Goal: Transaction & Acquisition: Book appointment/travel/reservation

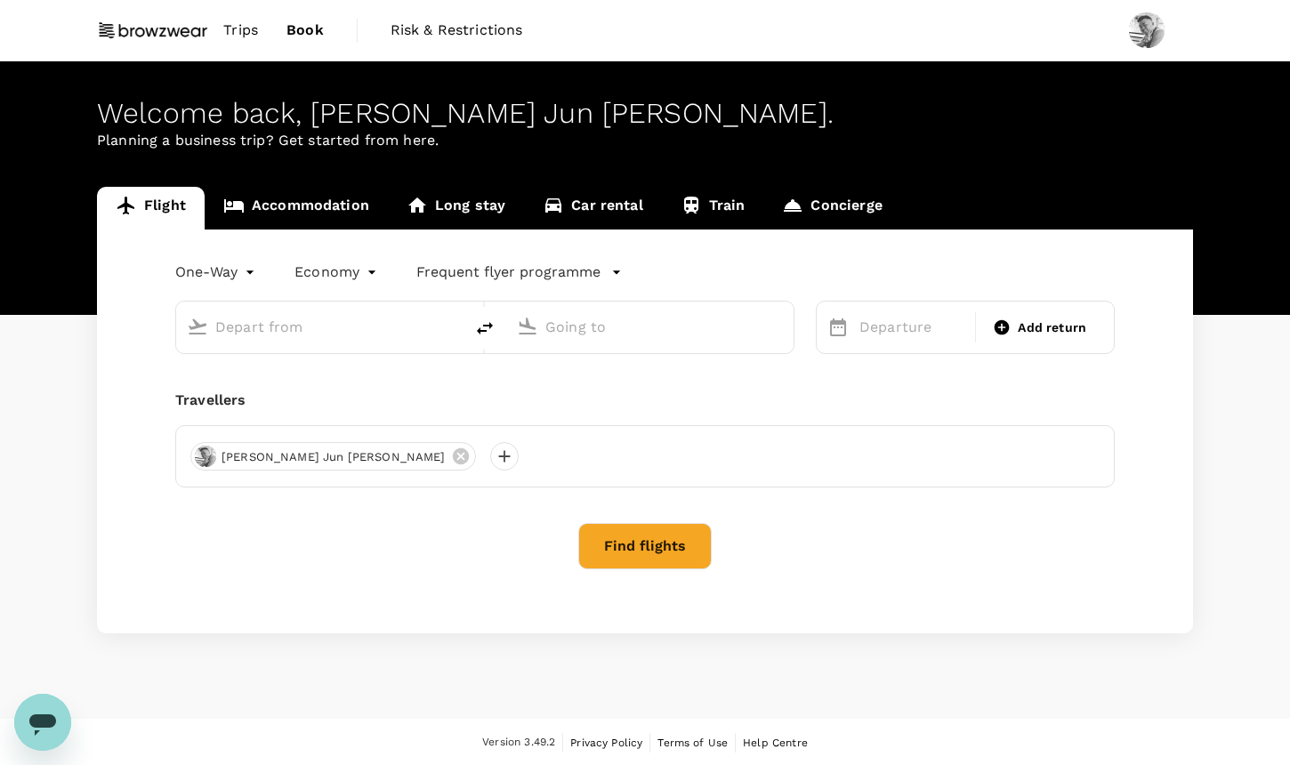
type input "roundtrip"
type input "[GEOGRAPHIC_DATA], [GEOGRAPHIC_DATA] (any)"
type input "Tan Son Nhat Intl (SGN)"
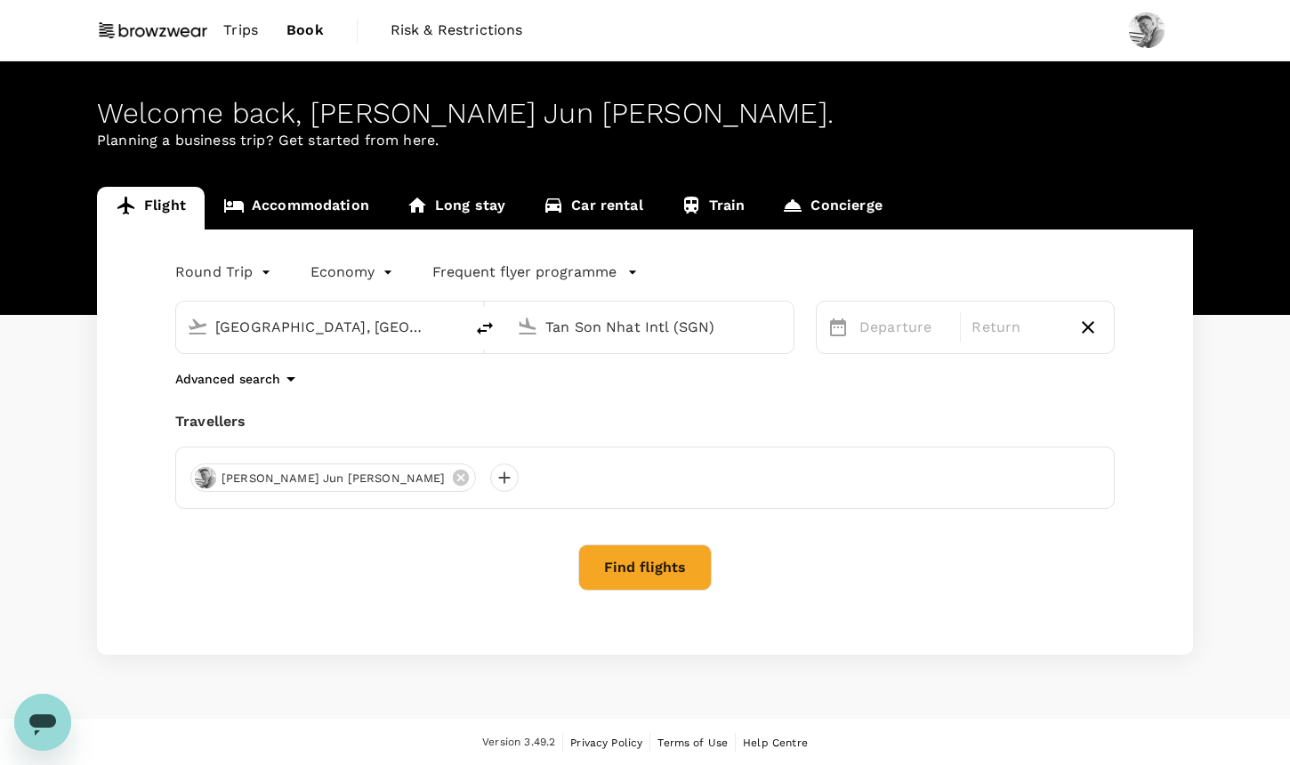
click at [619, 336] on input "Tan Son Nhat Intl (SGN)" at bounding box center [651, 327] width 211 height 28
click at [690, 431] on div "Travellers" at bounding box center [645, 421] width 940 height 21
click at [912, 319] on p "Departure" at bounding box center [905, 327] width 90 height 21
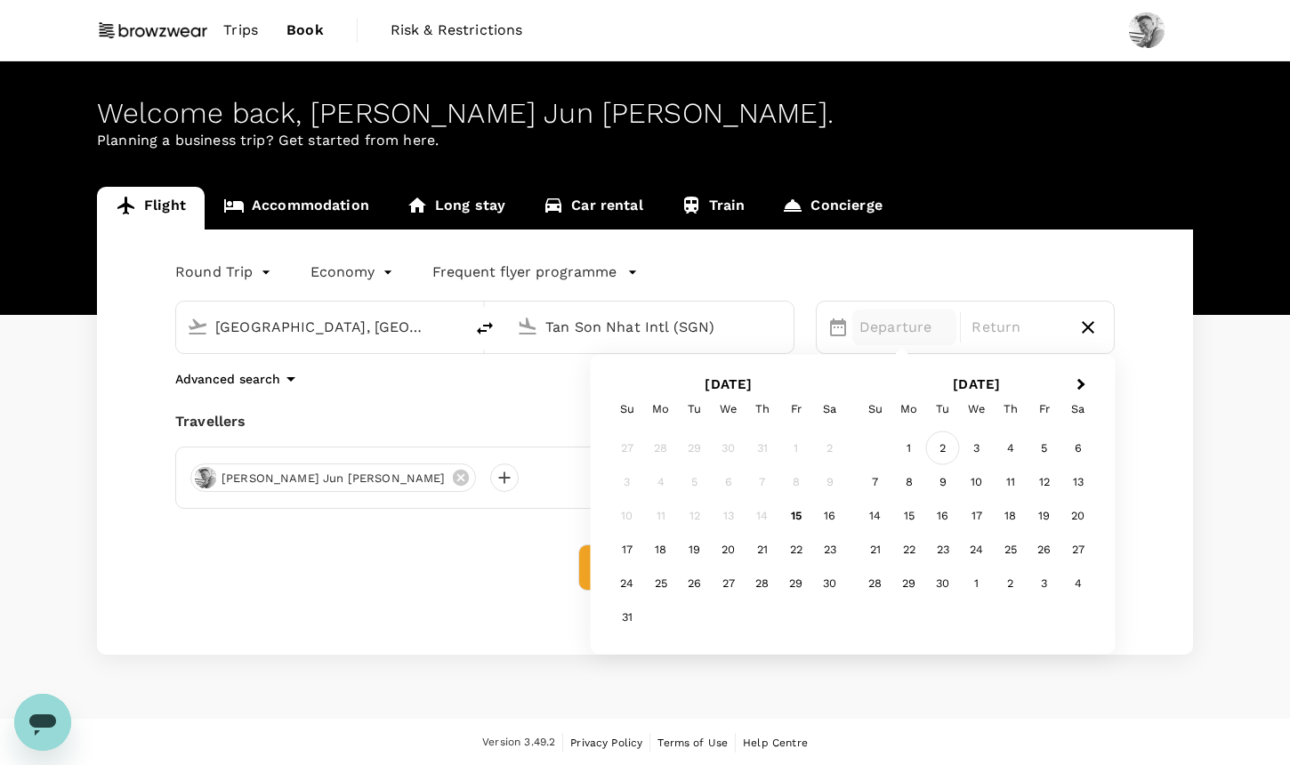
click at [931, 448] on div "2" at bounding box center [943, 449] width 34 height 34
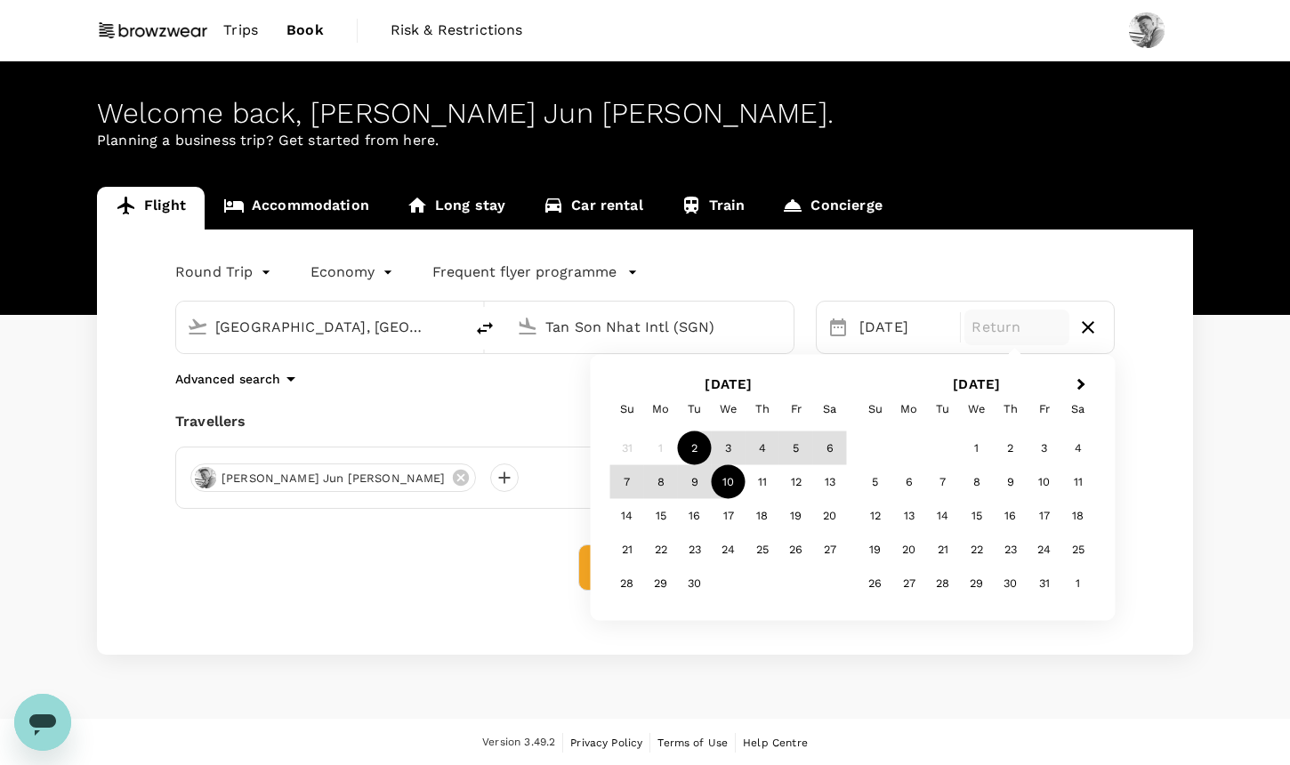
click at [722, 485] on div "10" at bounding box center [729, 482] width 34 height 34
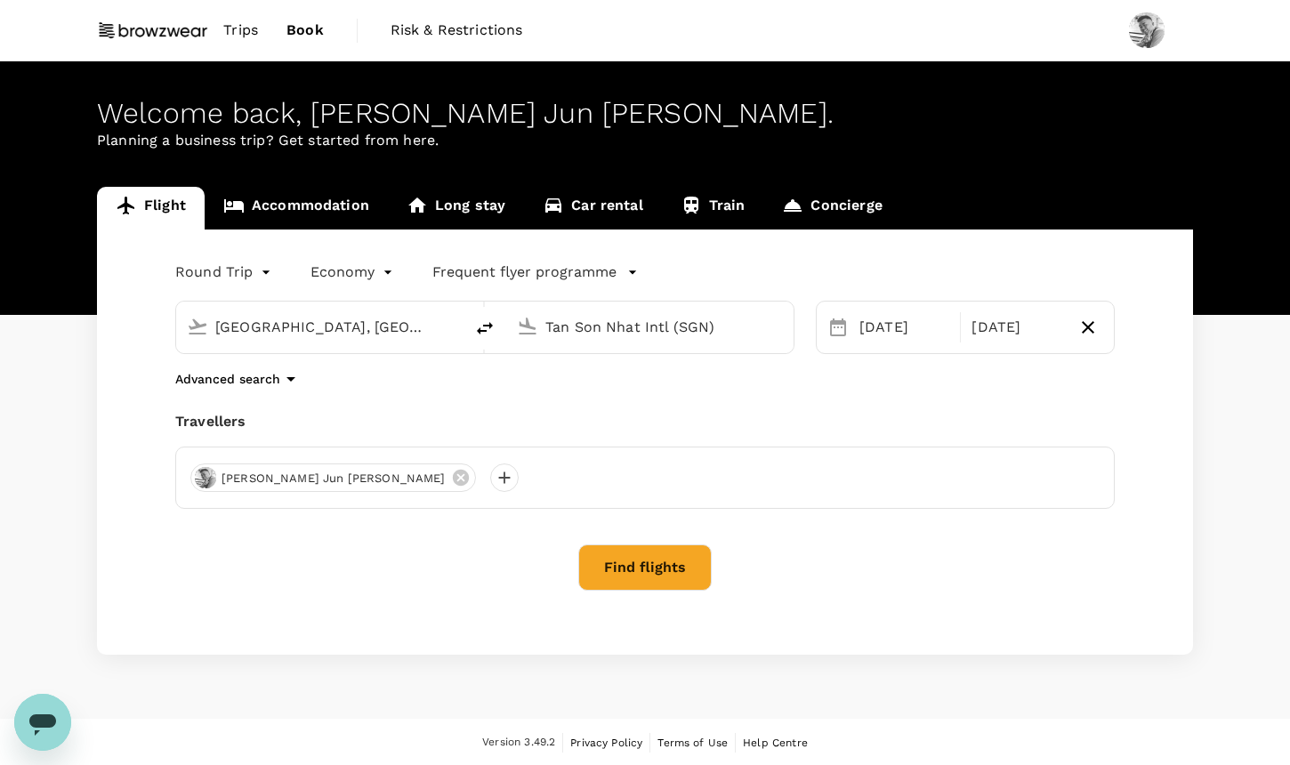
scroll to position [1, 0]
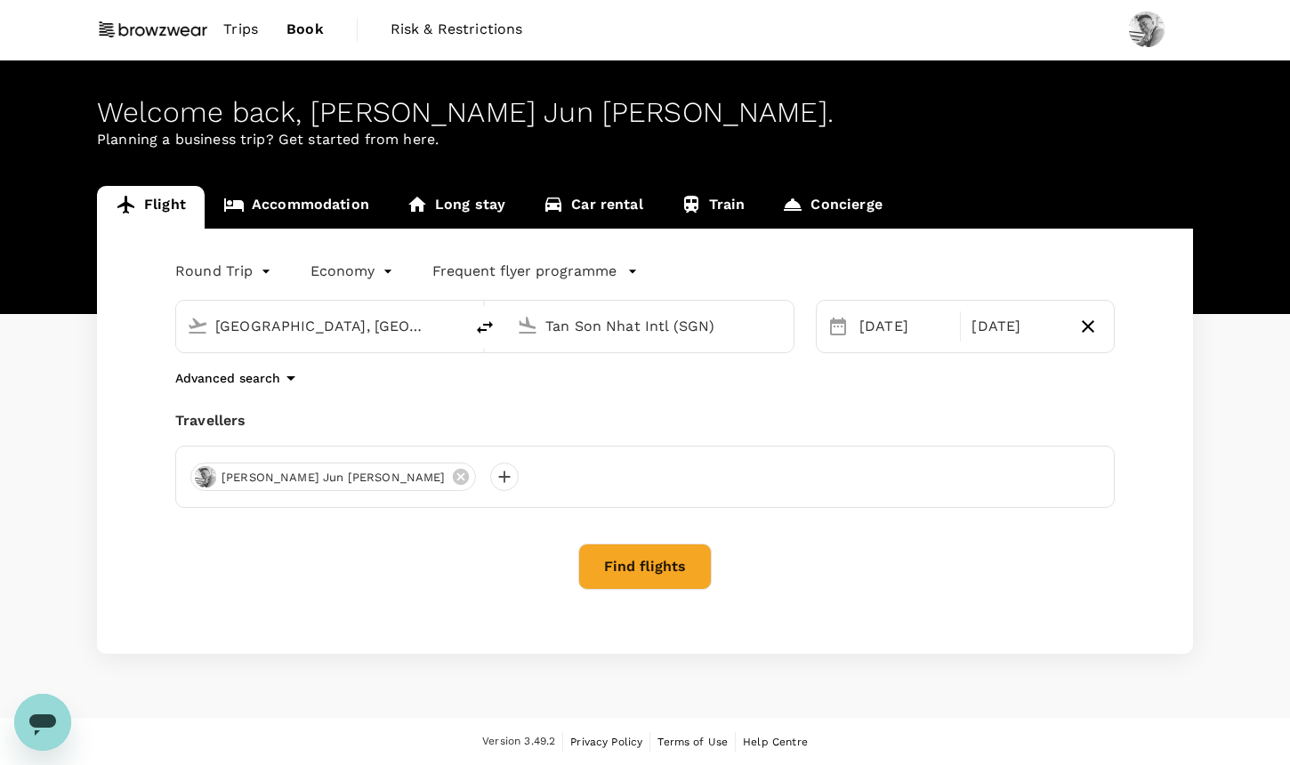
click at [651, 571] on button "Find flights" at bounding box center [644, 567] width 133 height 46
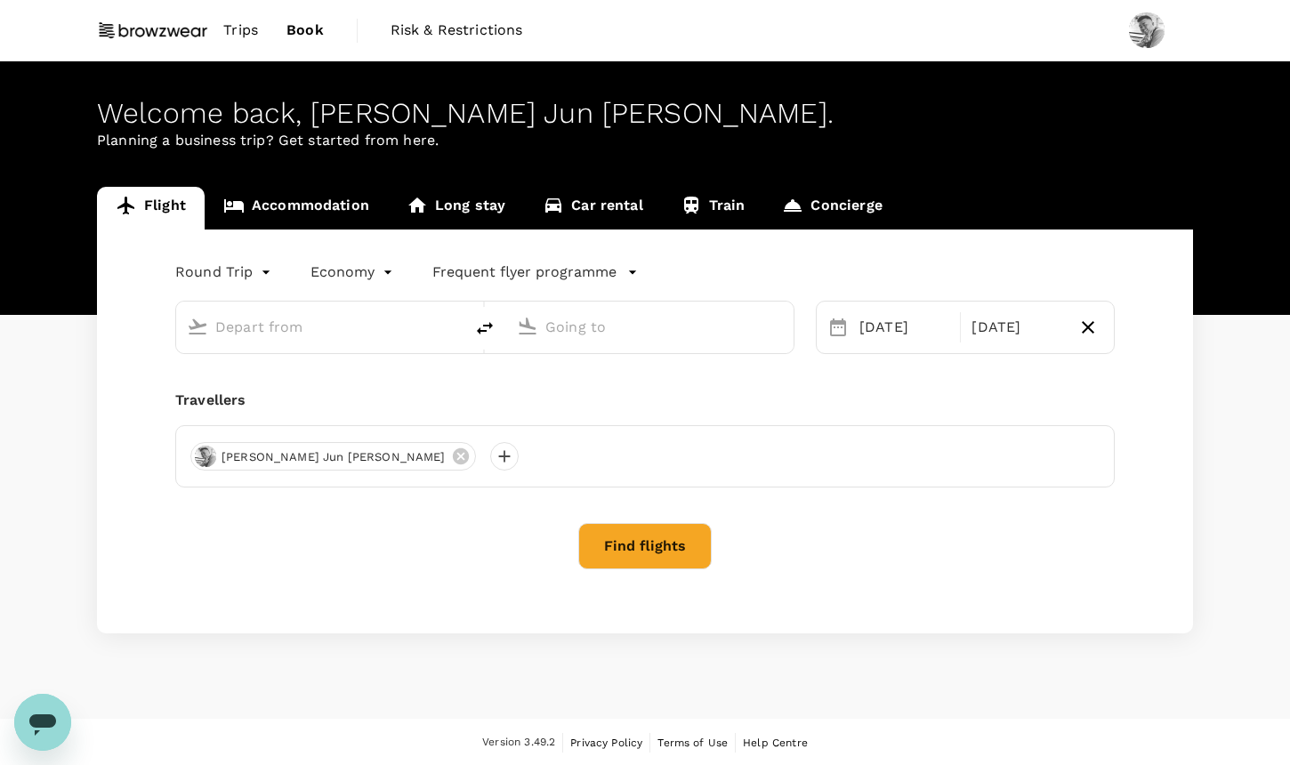
type input "[GEOGRAPHIC_DATA], [GEOGRAPHIC_DATA] (any)"
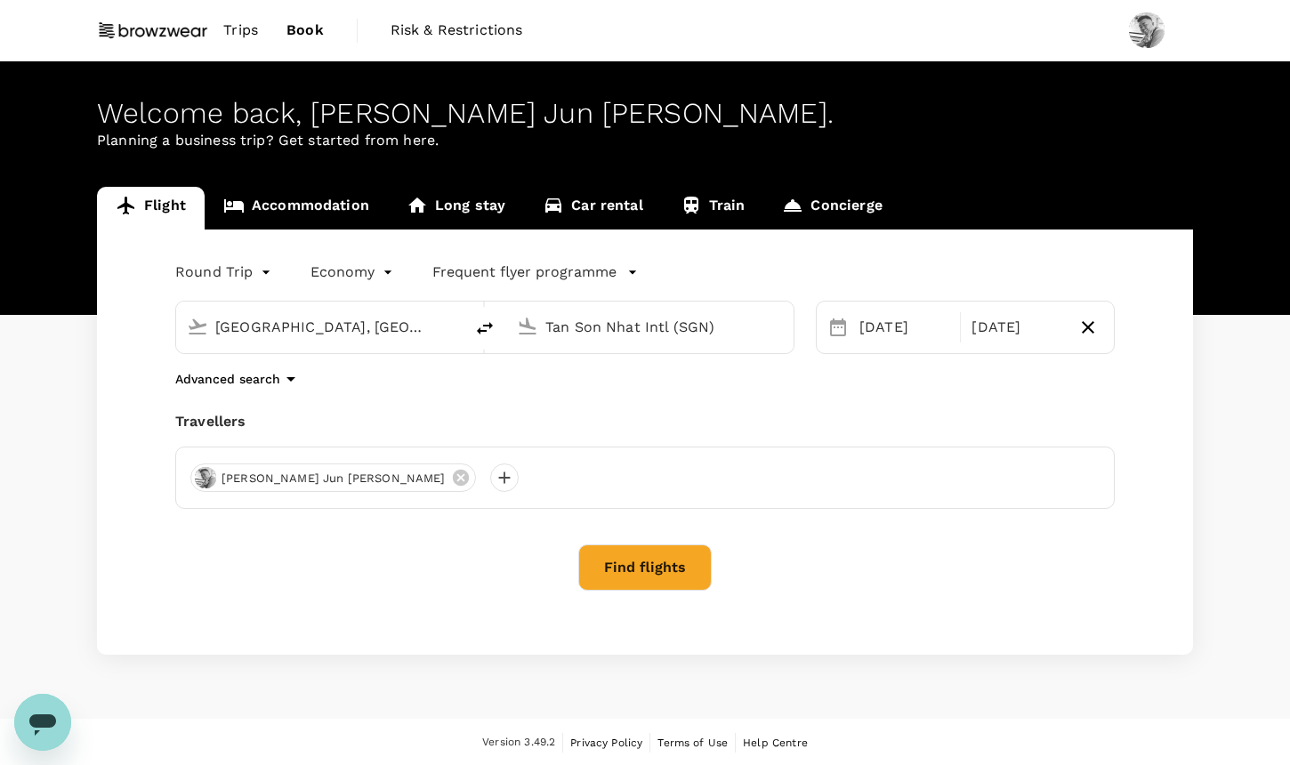
click at [607, 330] on input "Tan Son Nhat Intl (SGN)" at bounding box center [651, 327] width 211 height 28
type input "n"
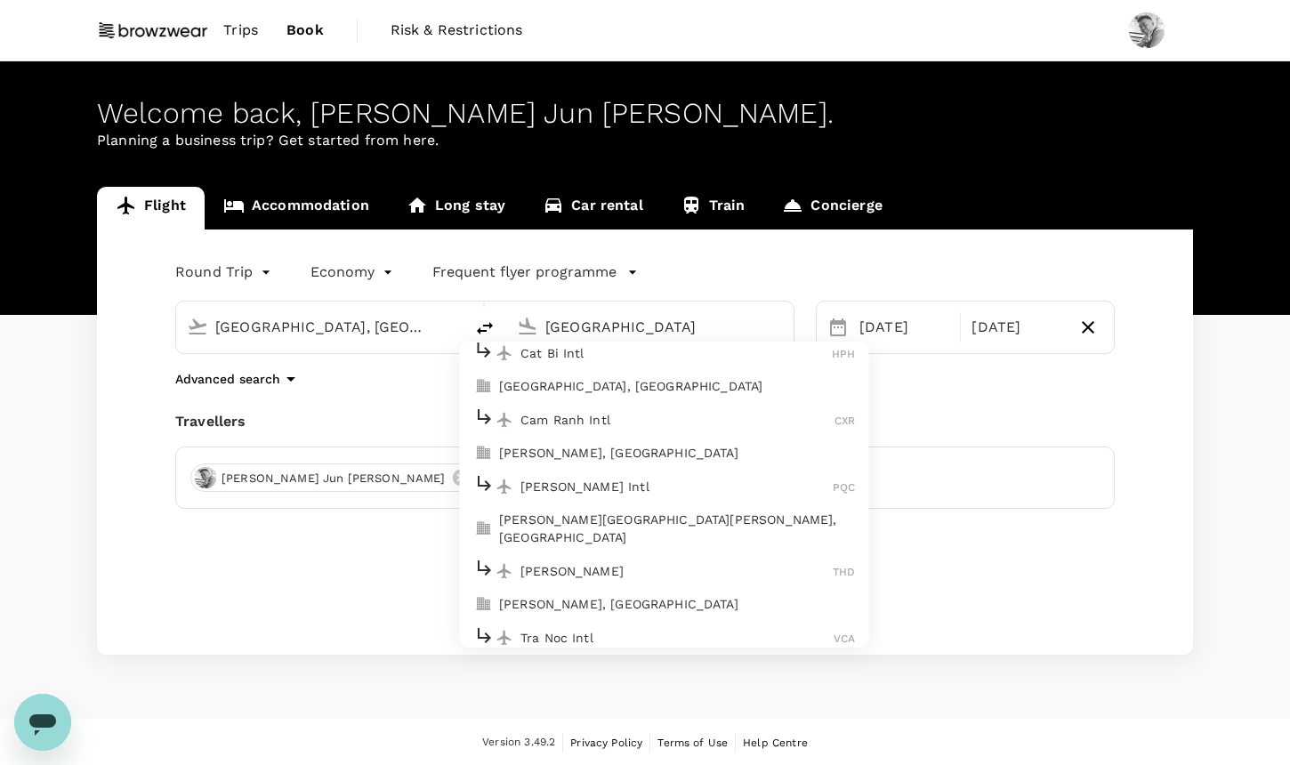
scroll to position [314, 0]
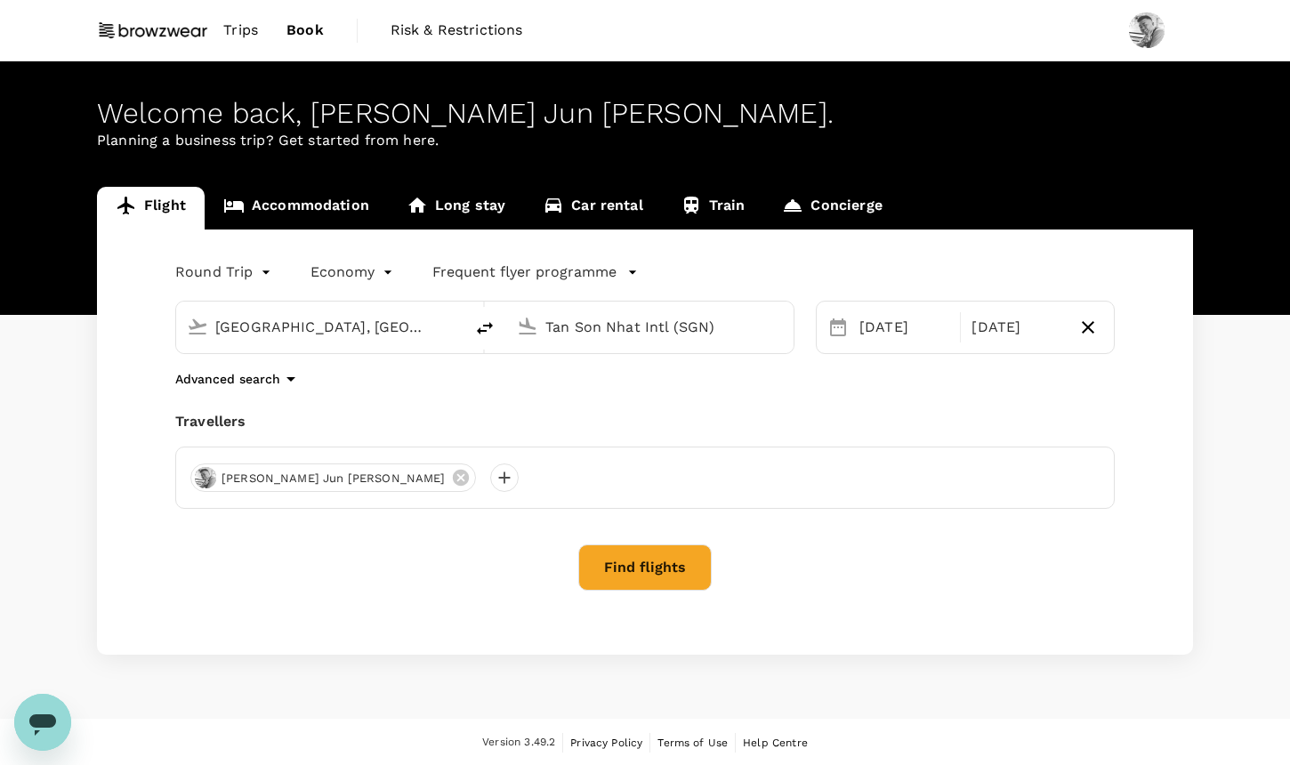
click at [600, 320] on input "Tan Son Nhat Intl (SGN)" at bounding box center [651, 327] width 211 height 28
click at [683, 328] on input "Tan Son Nhat Intl (SGN)" at bounding box center [651, 327] width 211 height 28
click at [720, 330] on input "Tan Son Nhat Intl (SGN)" at bounding box center [651, 327] width 211 height 28
click at [667, 325] on input "Tan Son Nhat Intl (SGN)" at bounding box center [651, 327] width 211 height 28
drag, startPoint x: 727, startPoint y: 325, endPoint x: 466, endPoint y: 310, distance: 261.2
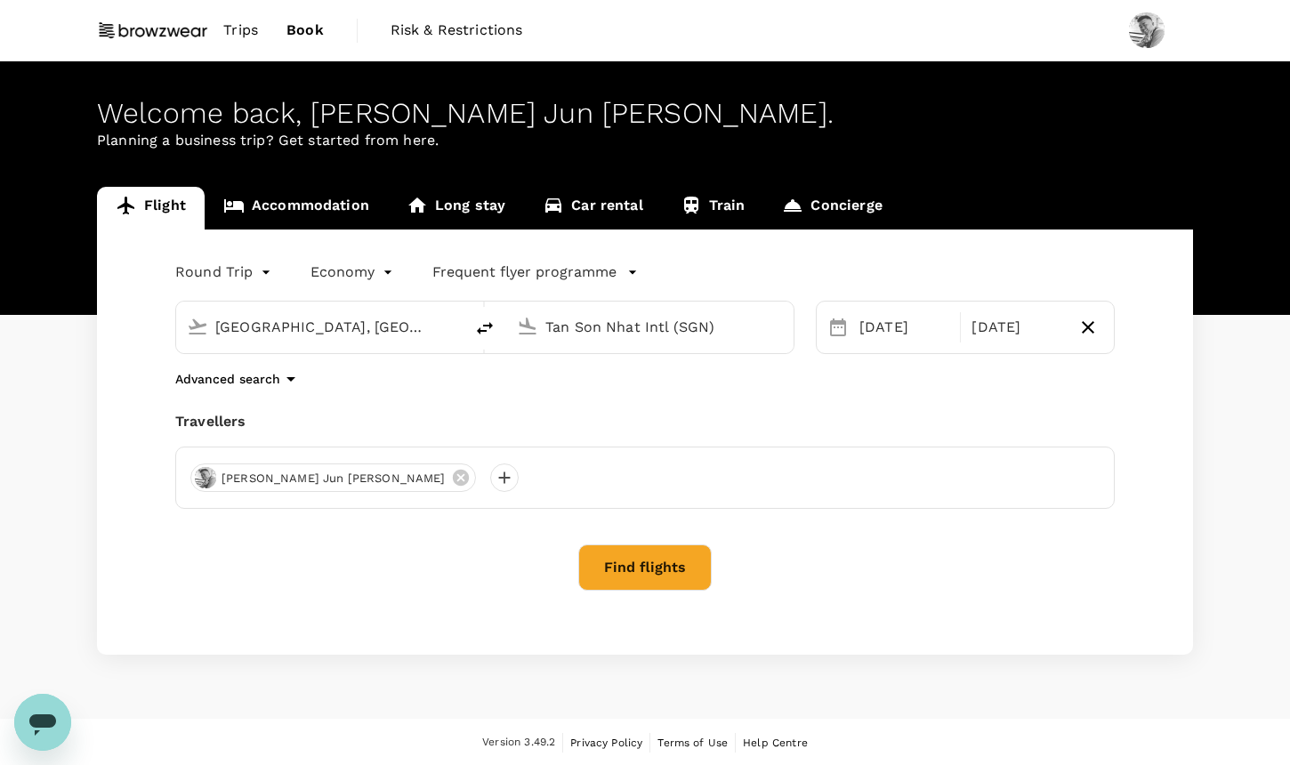
click at [466, 310] on div "[GEOGRAPHIC_DATA], [GEOGRAPHIC_DATA] (any) Tan Son Nhat Intl (SGN)" at bounding box center [484, 327] width 619 height 53
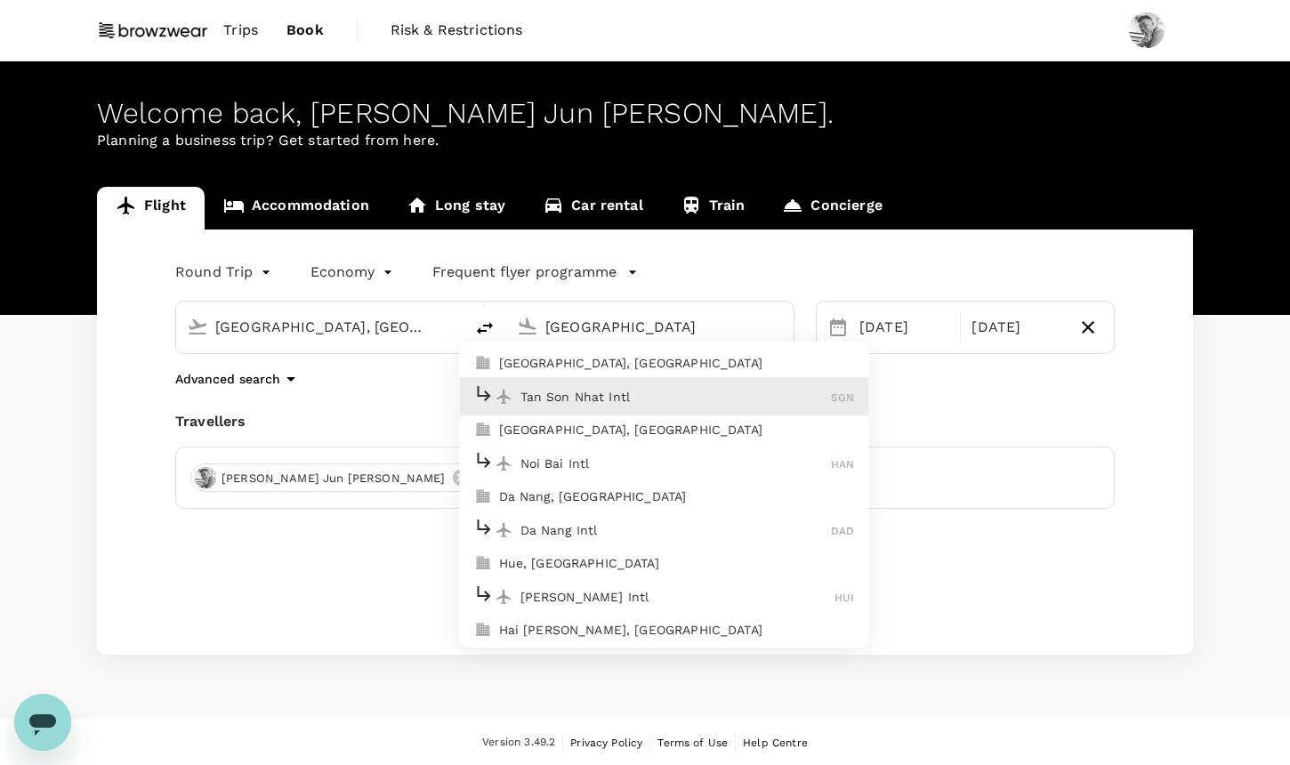
click at [659, 472] on div "Noi Bai Intl HAN" at bounding box center [664, 463] width 381 height 28
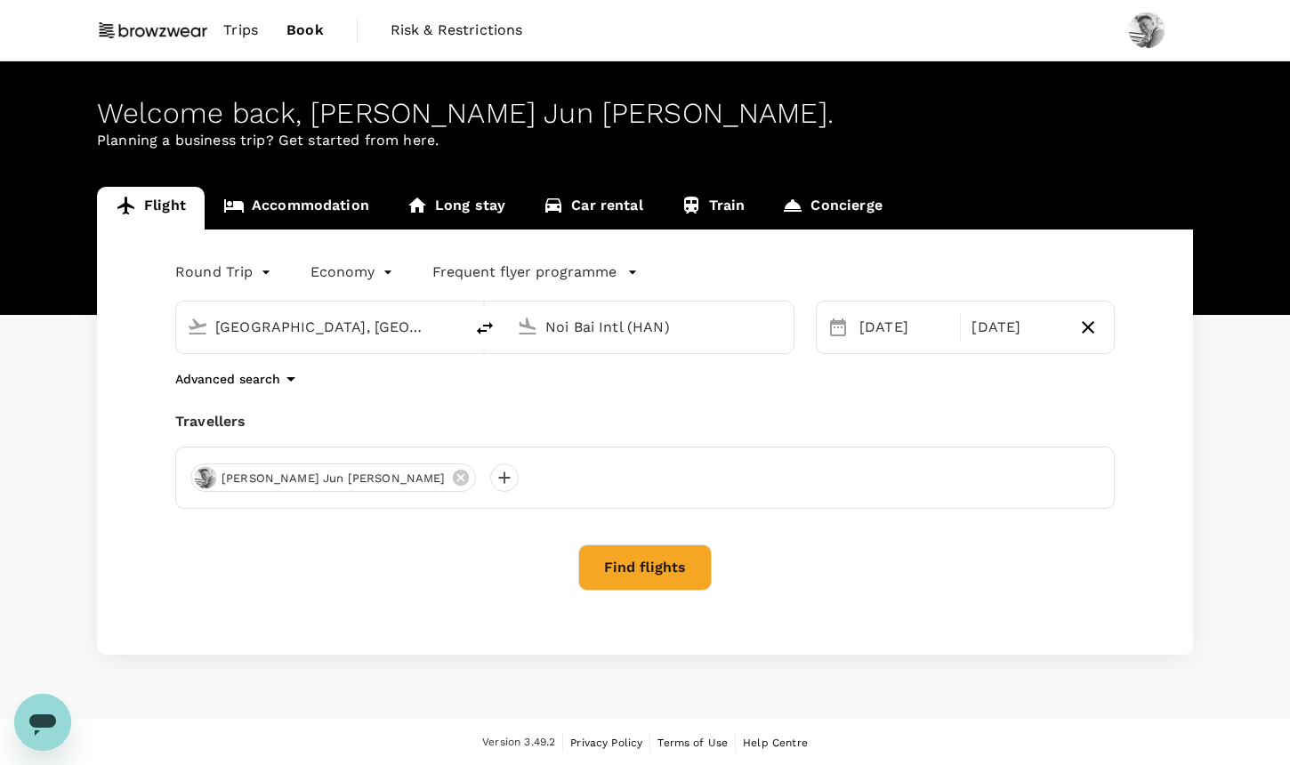
drag, startPoint x: 711, startPoint y: 328, endPoint x: 489, endPoint y: 322, distance: 221.7
click at [489, 322] on div "[GEOGRAPHIC_DATA], [GEOGRAPHIC_DATA] (any) Noi Bai Intl (HAN)" at bounding box center [484, 327] width 619 height 53
type input "n"
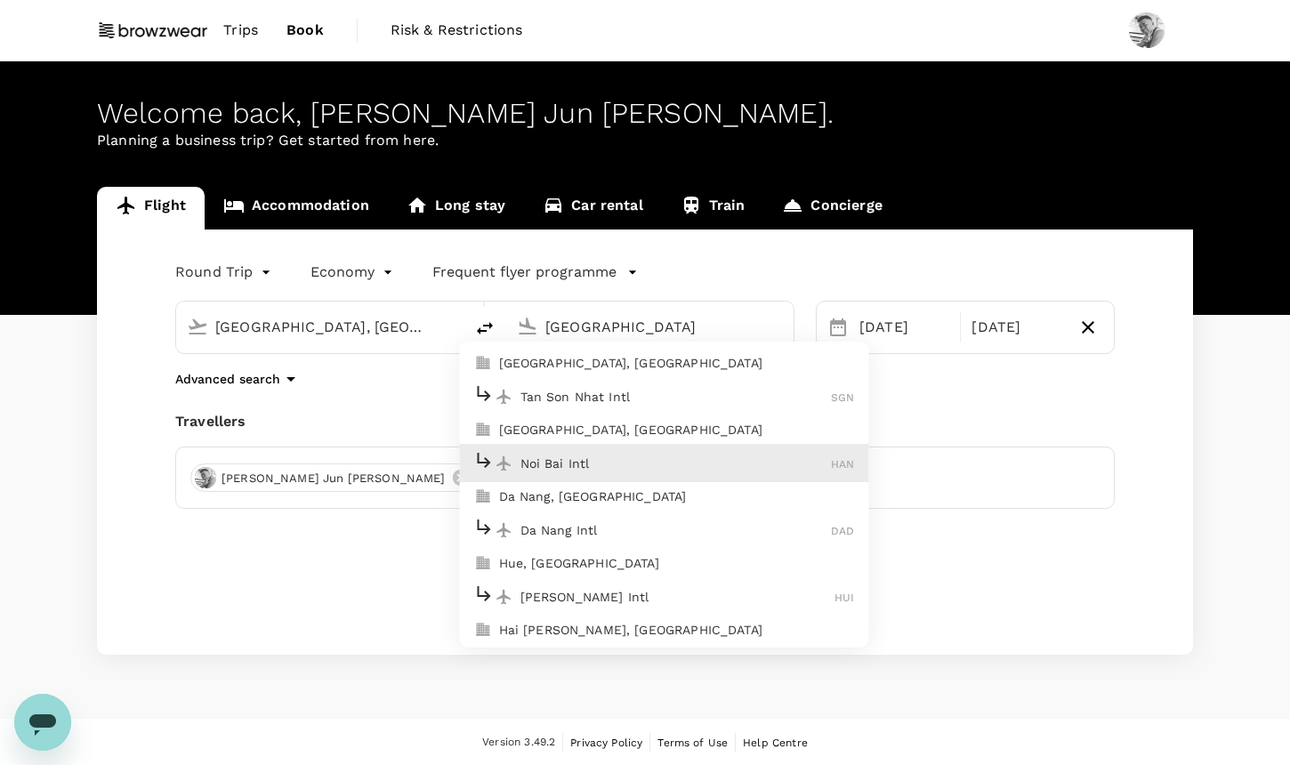
type input "Noi Bai Intl (HAN)"
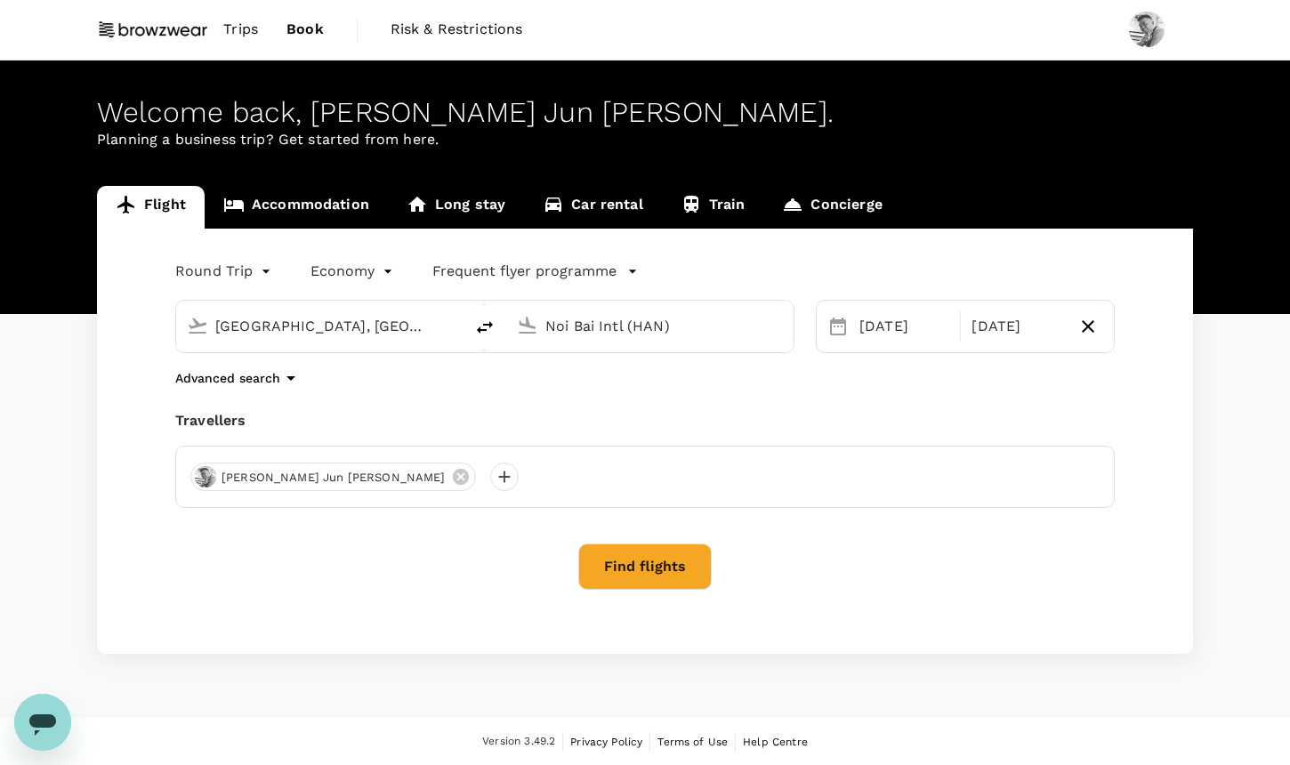
scroll to position [0, 0]
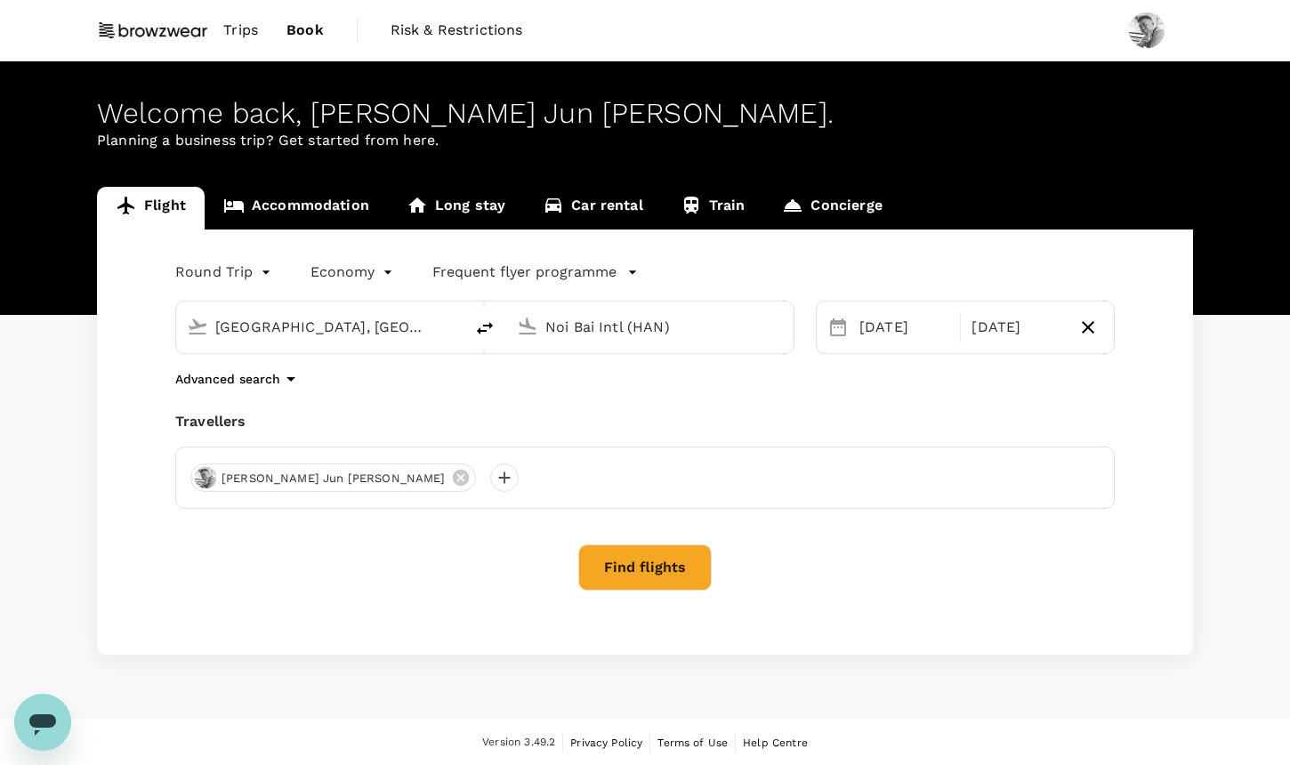
click at [678, 557] on button "Find flights" at bounding box center [644, 568] width 133 height 46
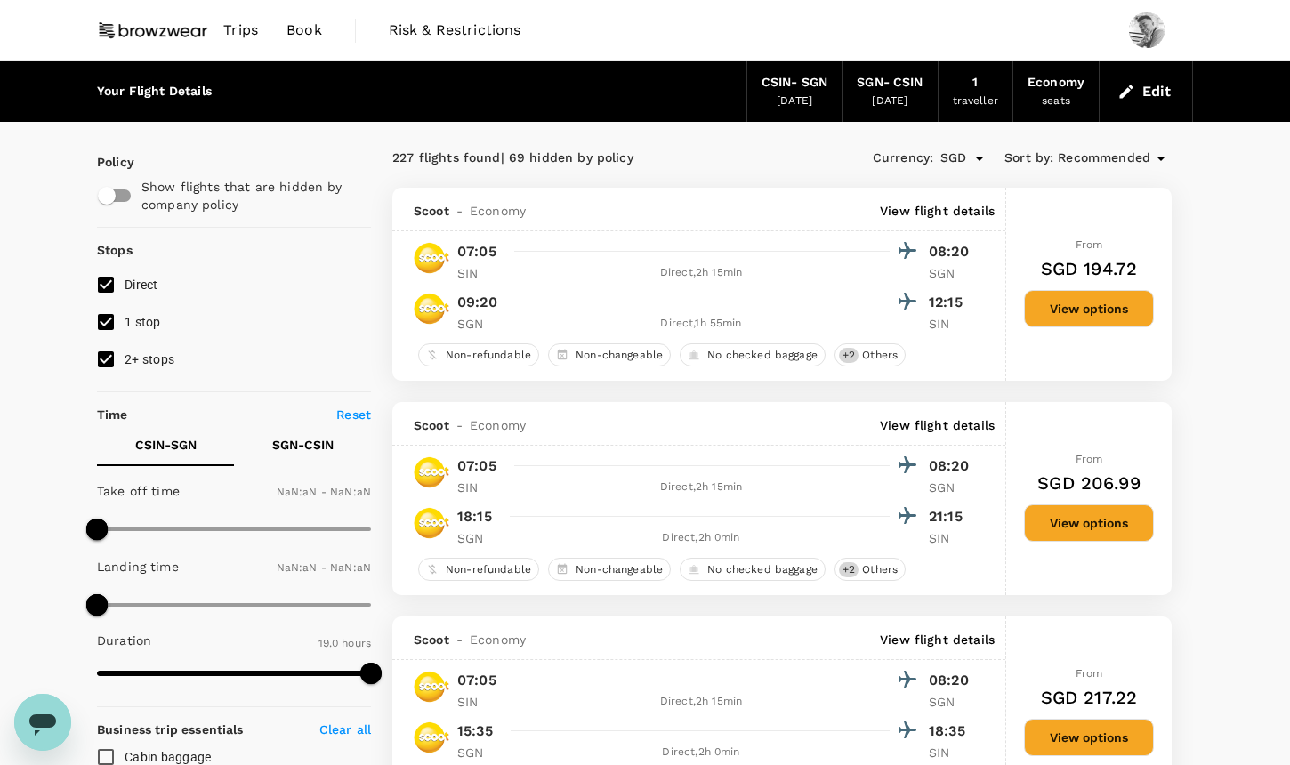
checkbox input "true"
type input "1440"
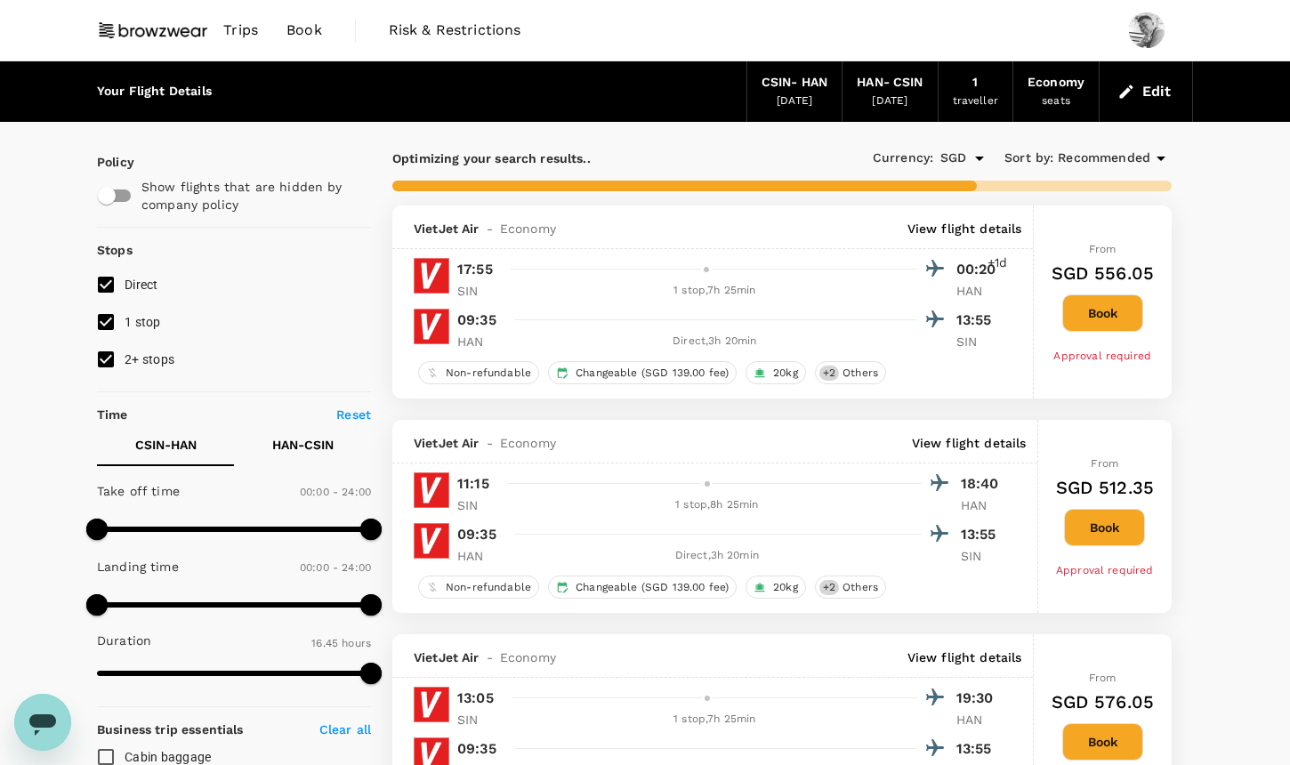
type input "1425"
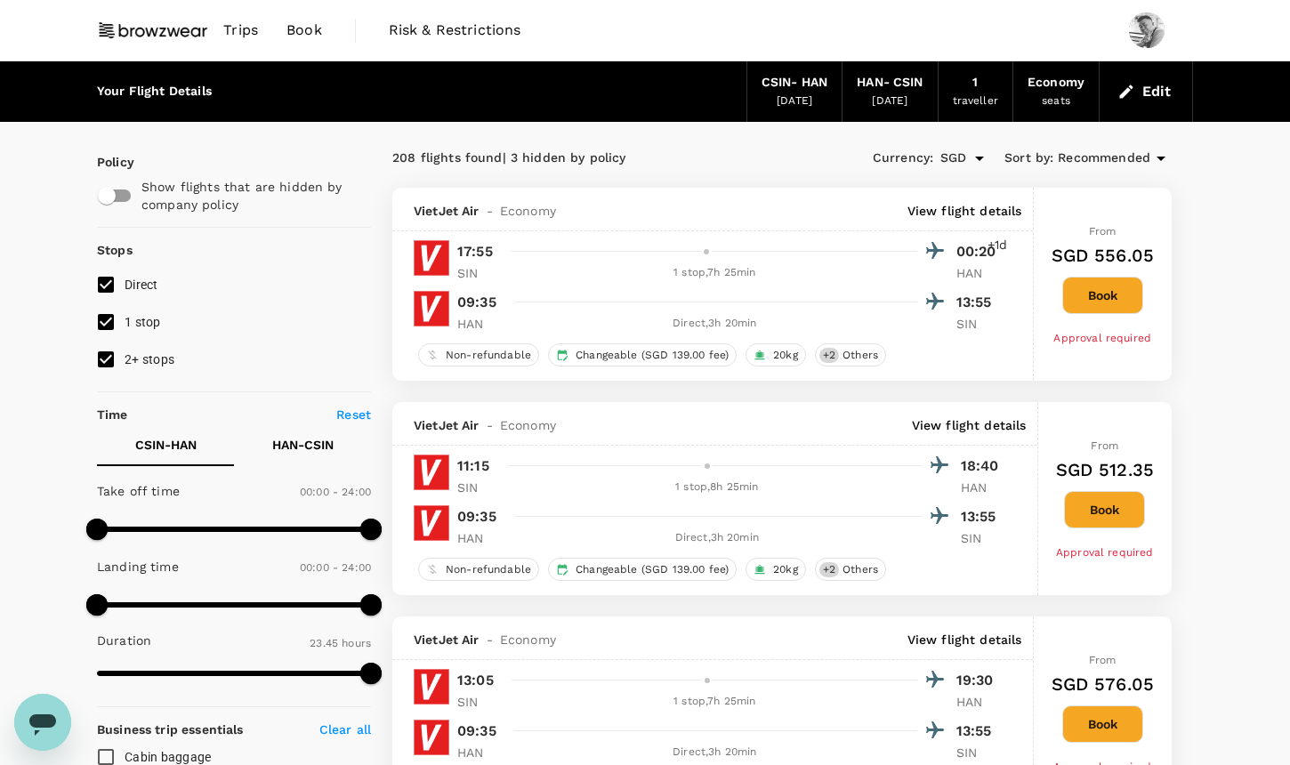
click at [112, 328] on input "1 stop" at bounding box center [105, 321] width 37 height 37
checkbox input "false"
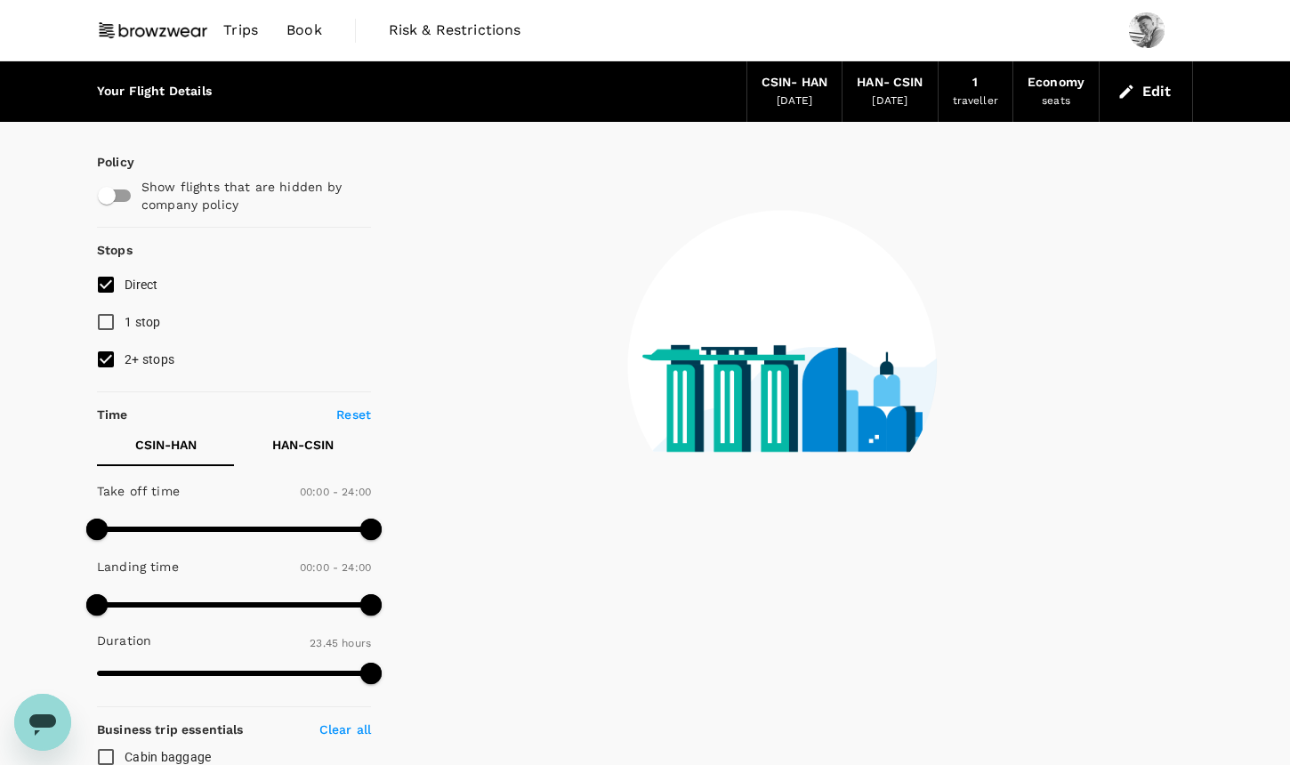
click at [110, 352] on input "2+ stops" at bounding box center [105, 359] width 37 height 37
checkbox input "false"
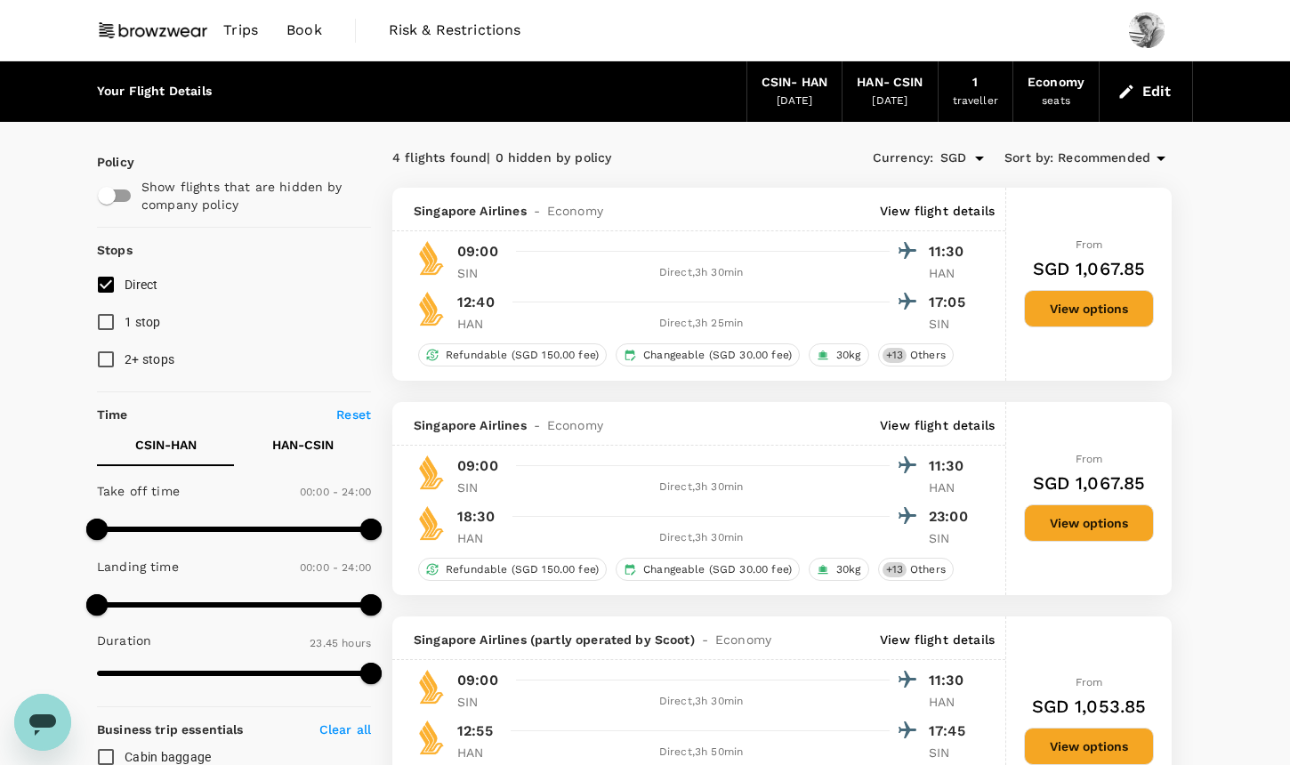
click at [1103, 157] on span "Recommended" at bounding box center [1104, 159] width 93 height 20
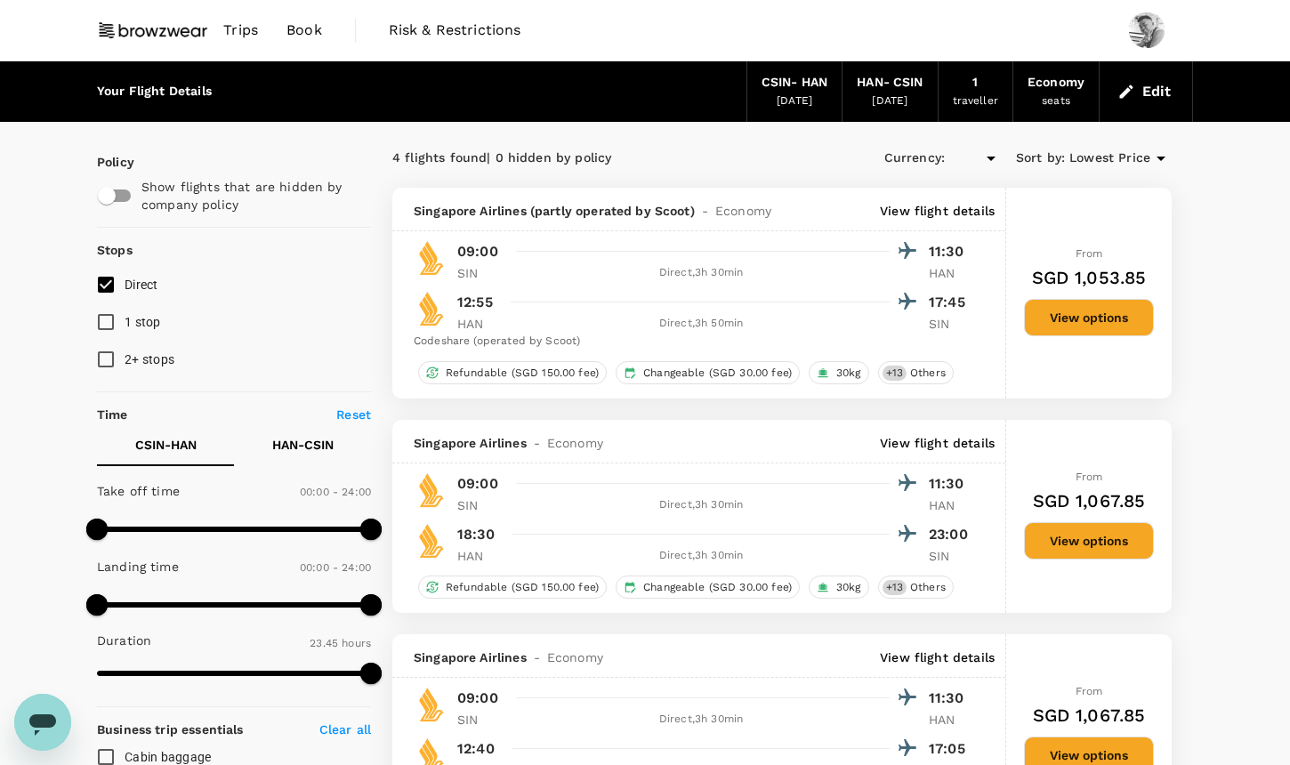
type input "SGD"
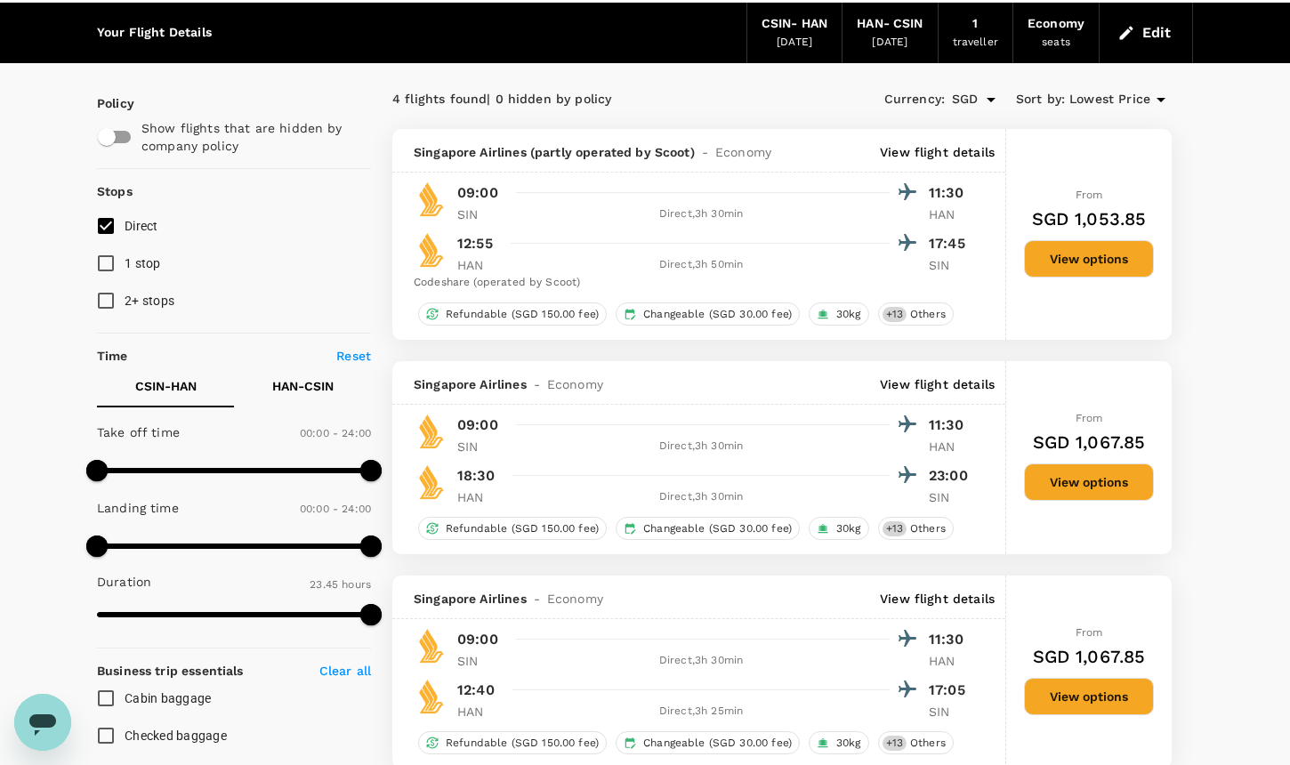
scroll to position [124, 0]
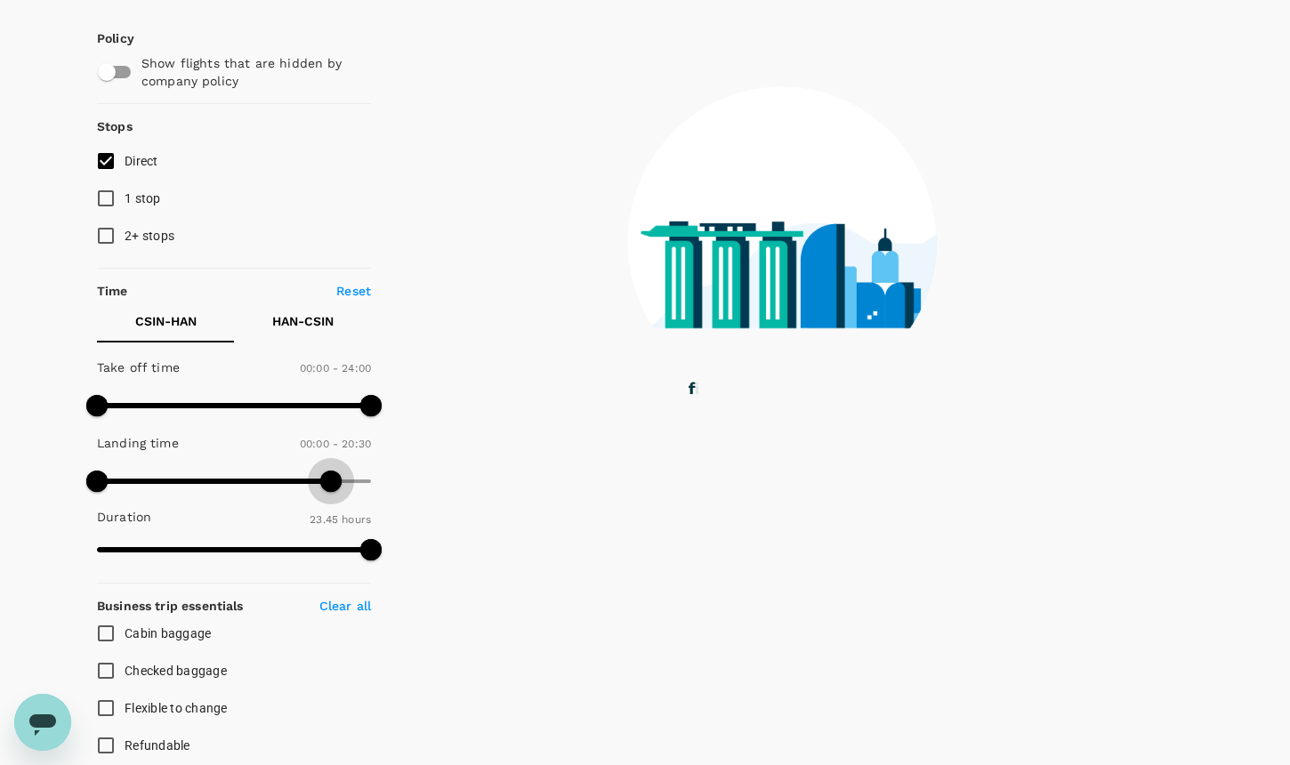
type input "1260"
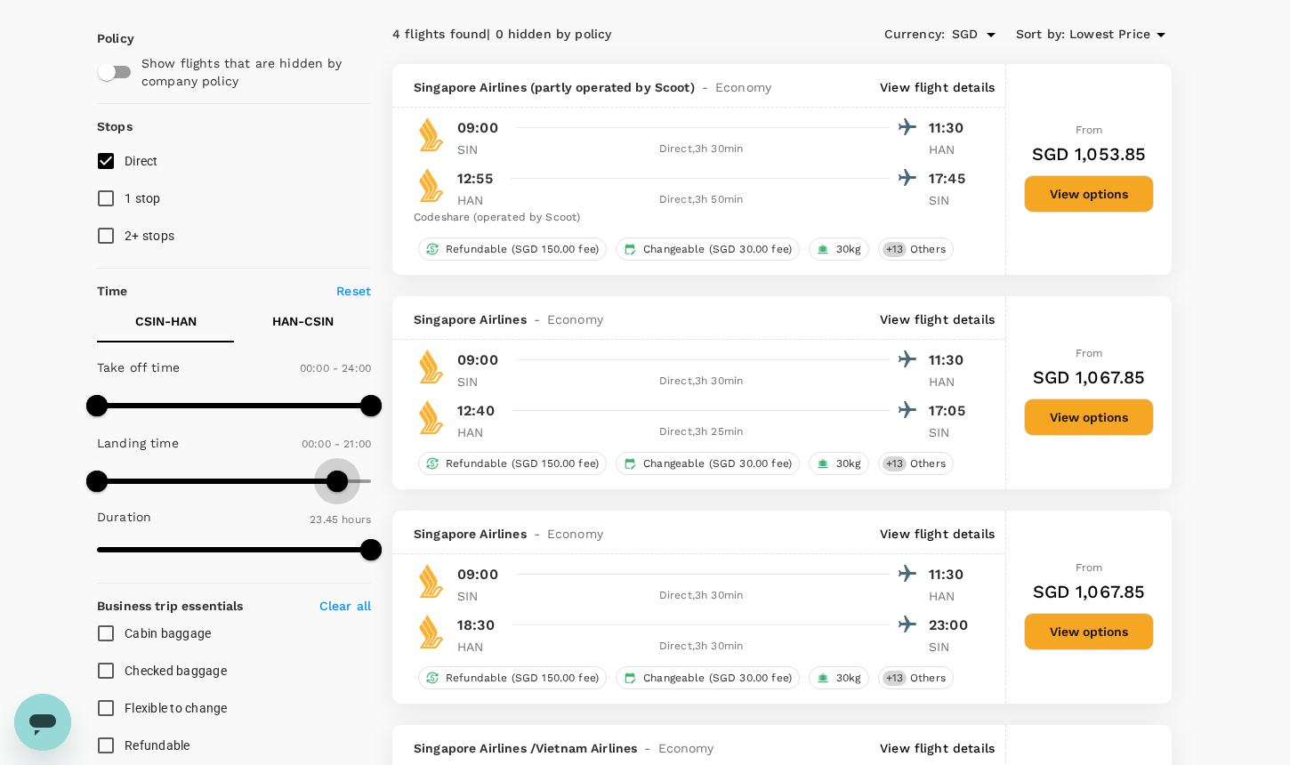
drag, startPoint x: 374, startPoint y: 483, endPoint x: 335, endPoint y: 481, distance: 39.2
click at [335, 481] on span at bounding box center [337, 481] width 21 height 21
drag, startPoint x: 99, startPoint y: 402, endPoint x: 225, endPoint y: 408, distance: 126.5
click at [225, 408] on span at bounding box center [222, 405] width 21 height 21
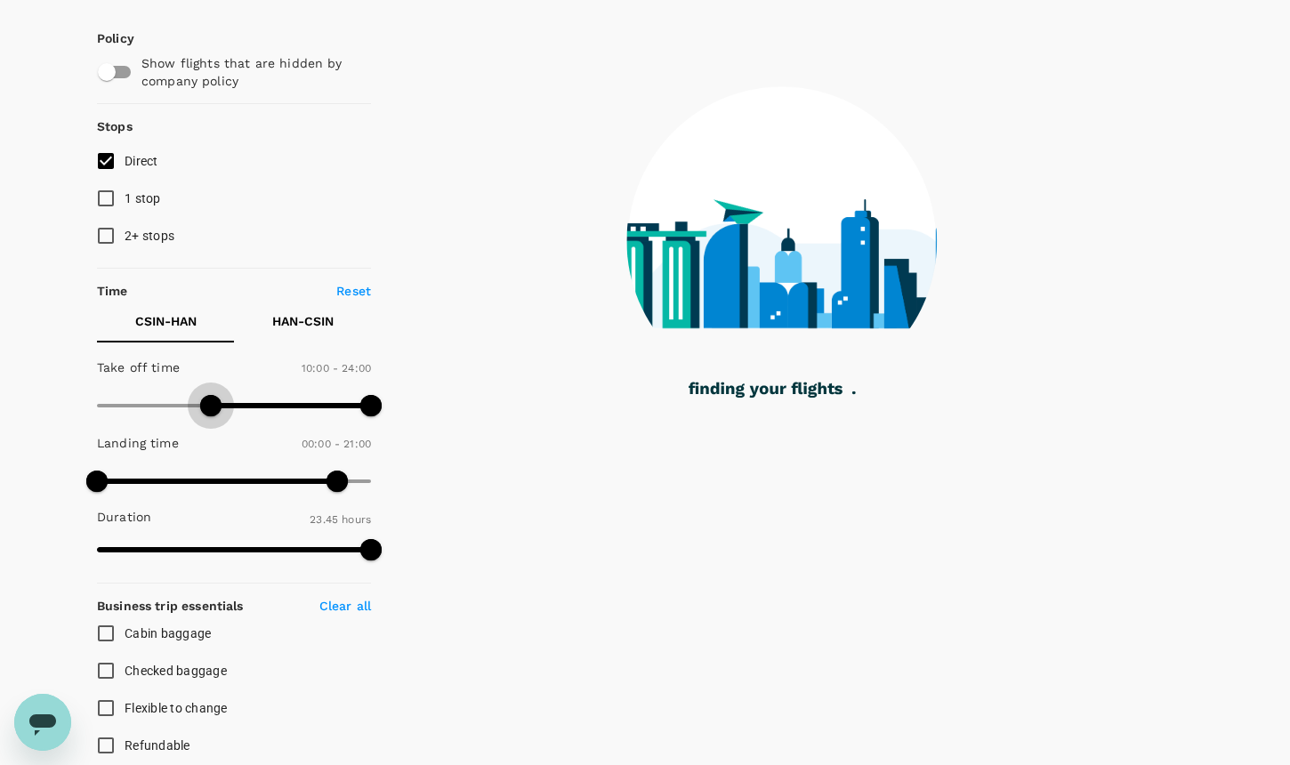
type input "630"
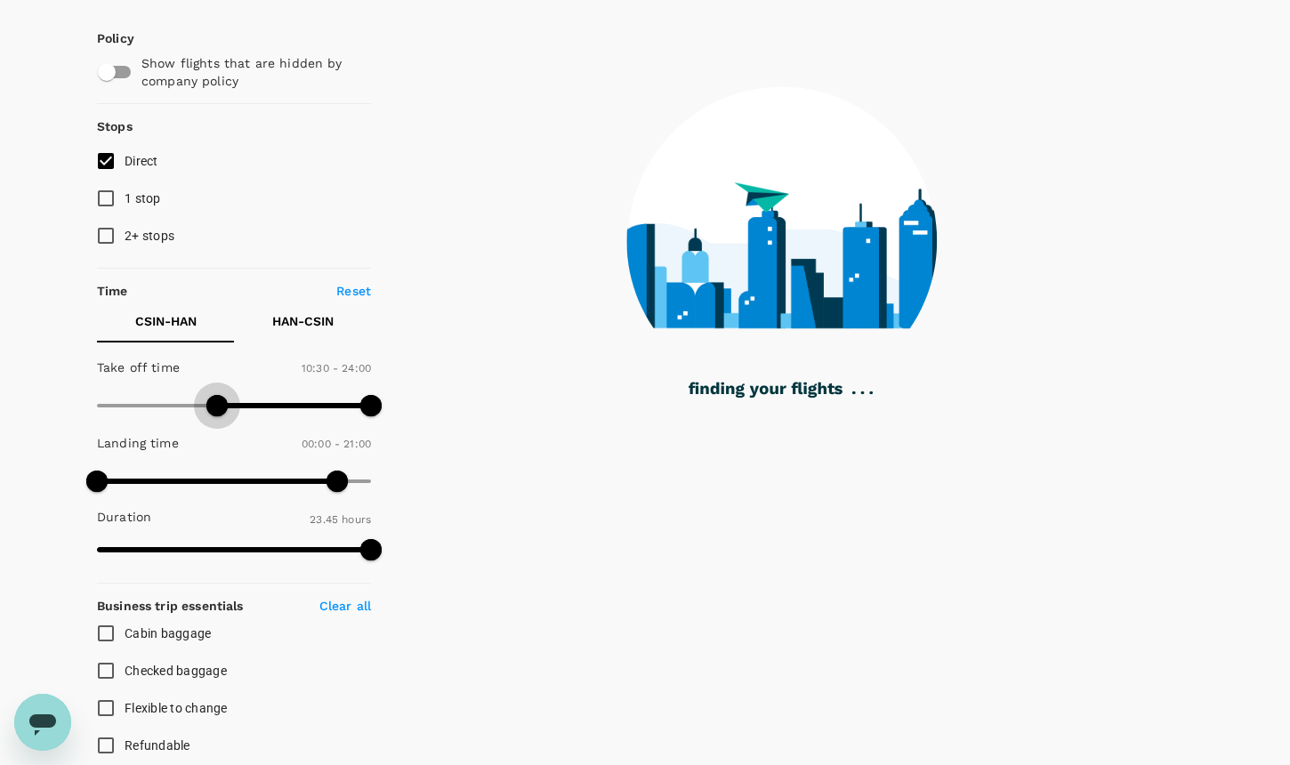
click at [218, 409] on span at bounding box center [216, 405] width 21 height 21
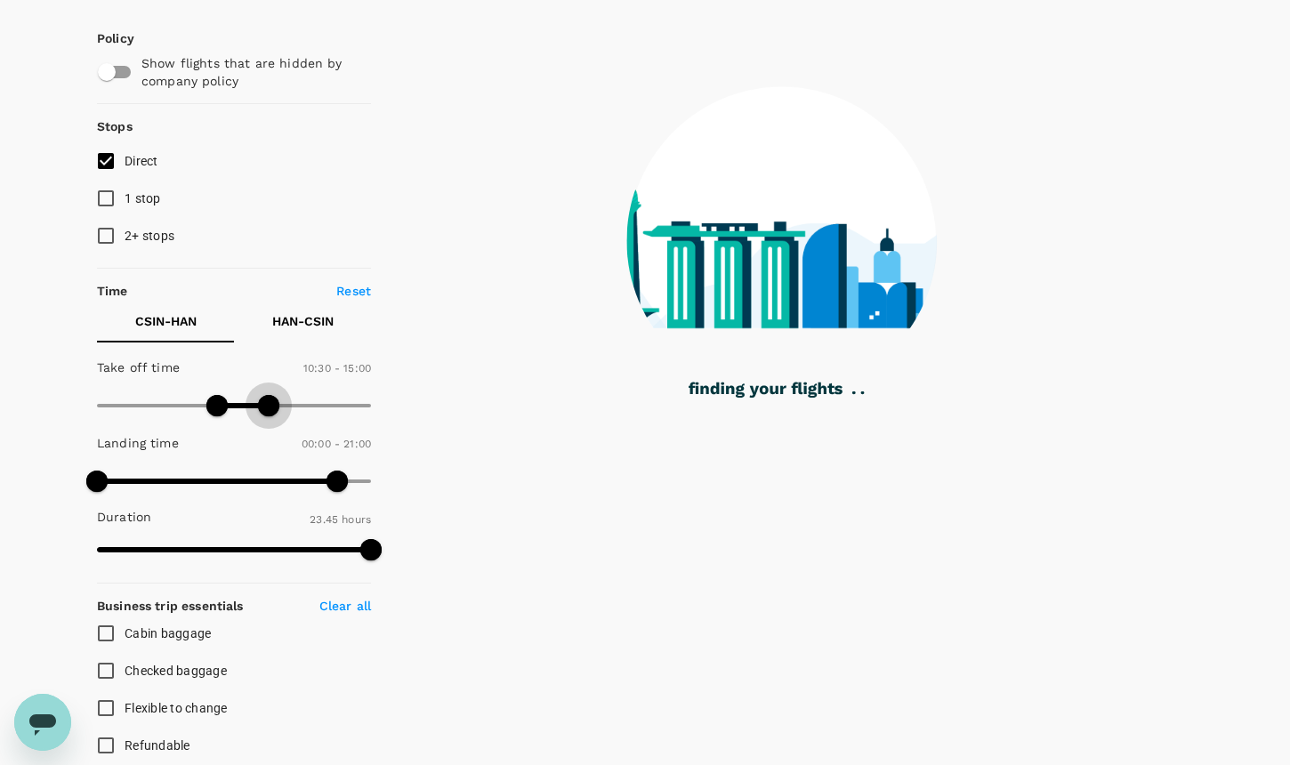
type input "930"
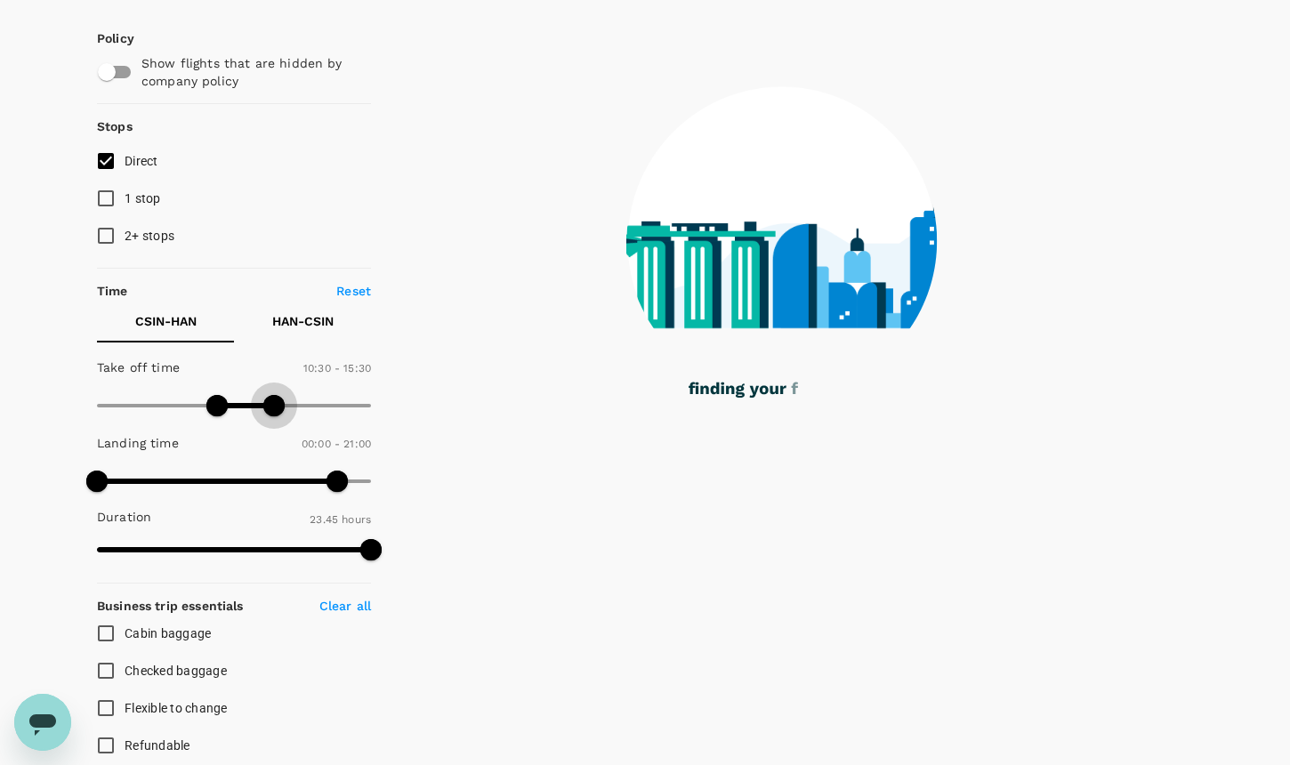
drag, startPoint x: 371, startPoint y: 409, endPoint x: 275, endPoint y: 408, distance: 96.1
click at [275, 408] on span at bounding box center [273, 405] width 21 height 21
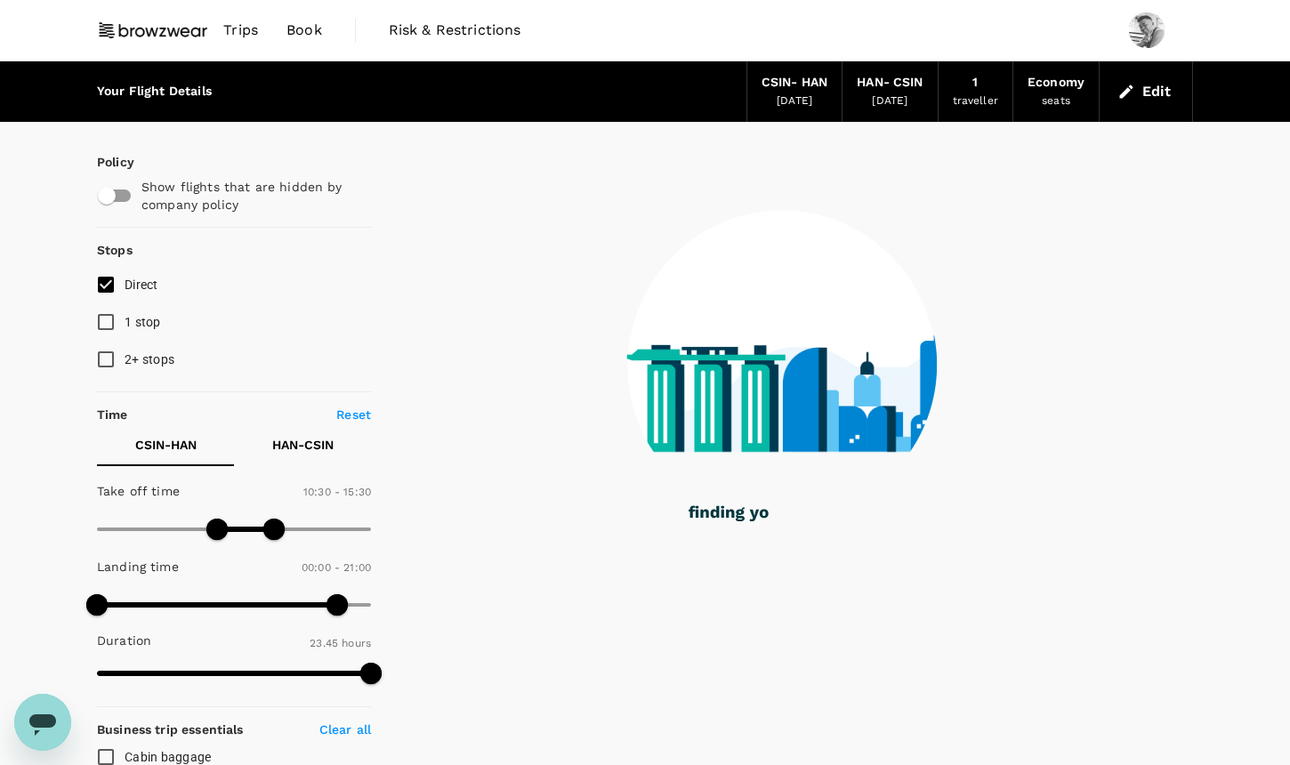
type input "1425"
